Goal: Task Accomplishment & Management: Manage account settings

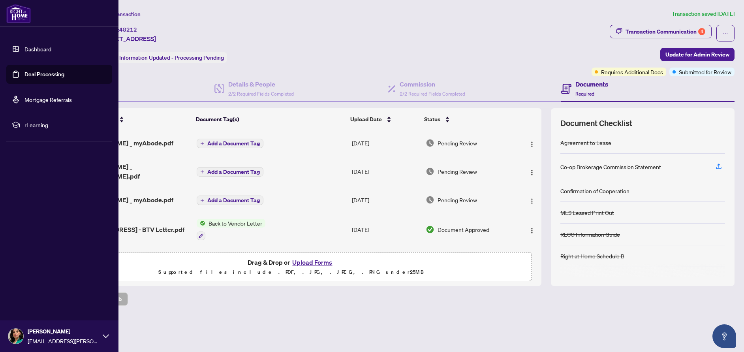
click at [24, 11] on img at bounding box center [18, 13] width 24 height 19
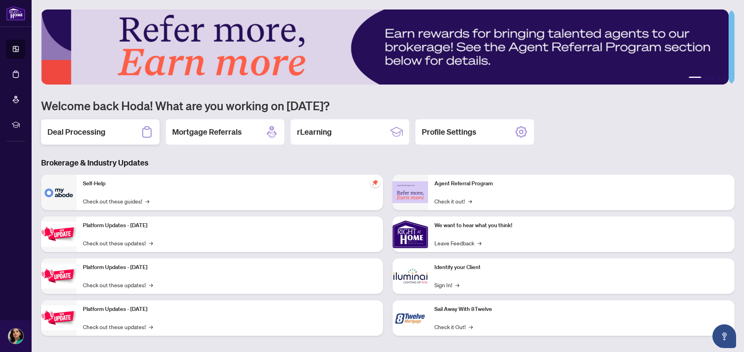
click at [111, 136] on div "Deal Processing" at bounding box center [100, 131] width 119 height 25
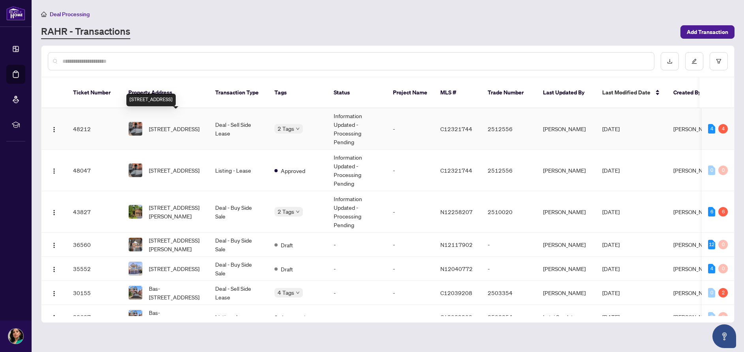
click at [179, 124] on span "[STREET_ADDRESS]" at bounding box center [174, 128] width 51 height 9
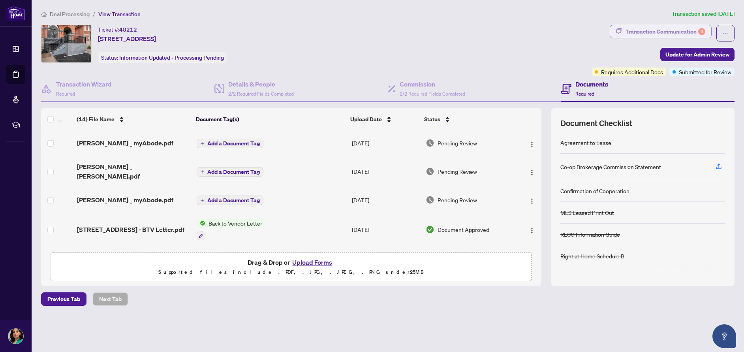
click at [637, 34] on div "Transaction Communication 4" at bounding box center [666, 31] width 80 height 13
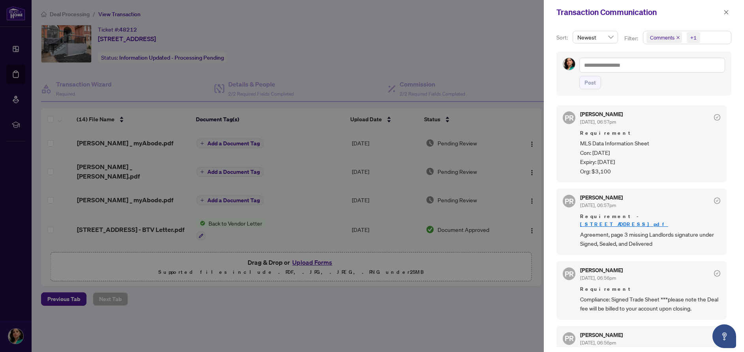
click at [524, 34] on div at bounding box center [372, 176] width 744 height 352
click at [514, 34] on div at bounding box center [372, 176] width 744 height 352
click at [724, 14] on icon "close" at bounding box center [727, 12] width 6 height 6
